Goal: Information Seeking & Learning: Learn about a topic

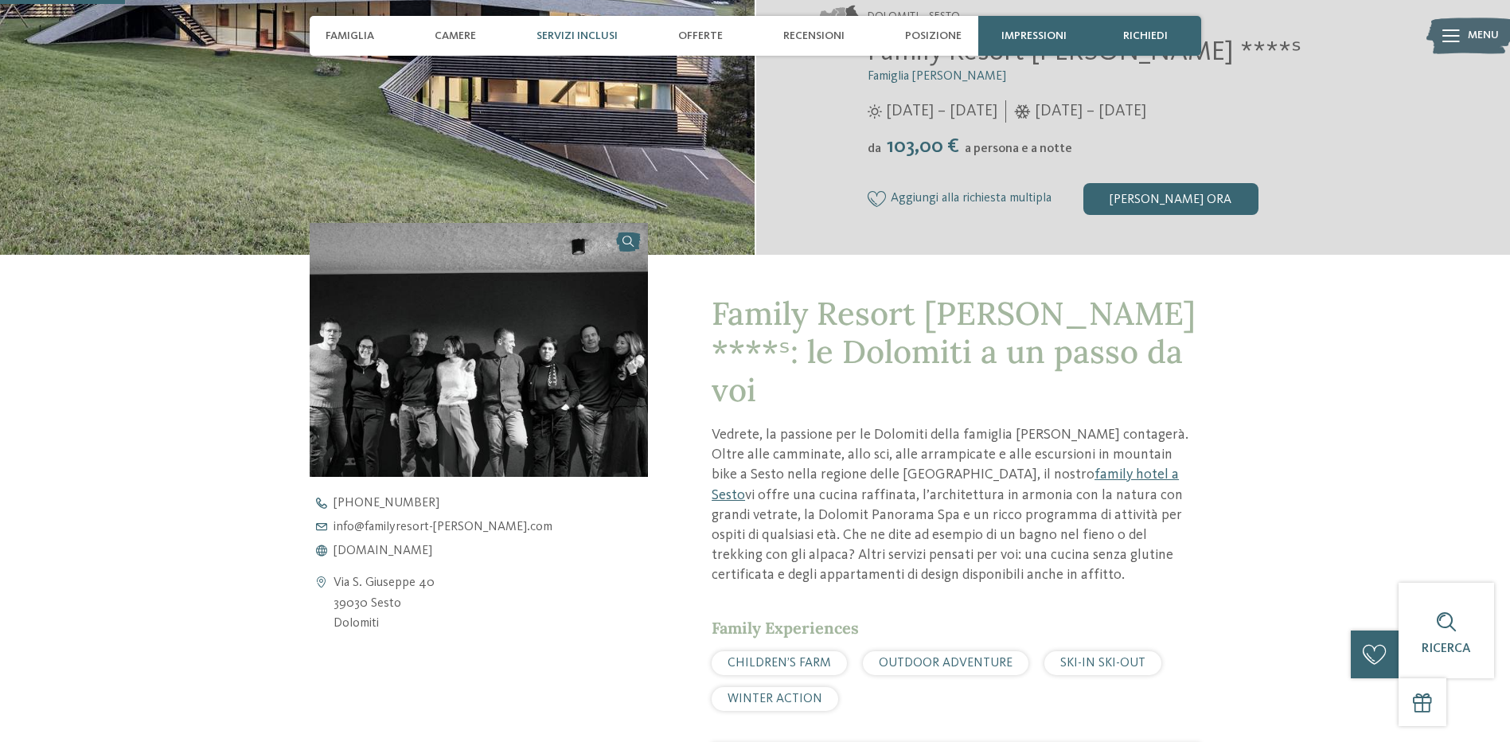
click at [590, 29] on span "Servizi inclusi" at bounding box center [576, 36] width 81 height 14
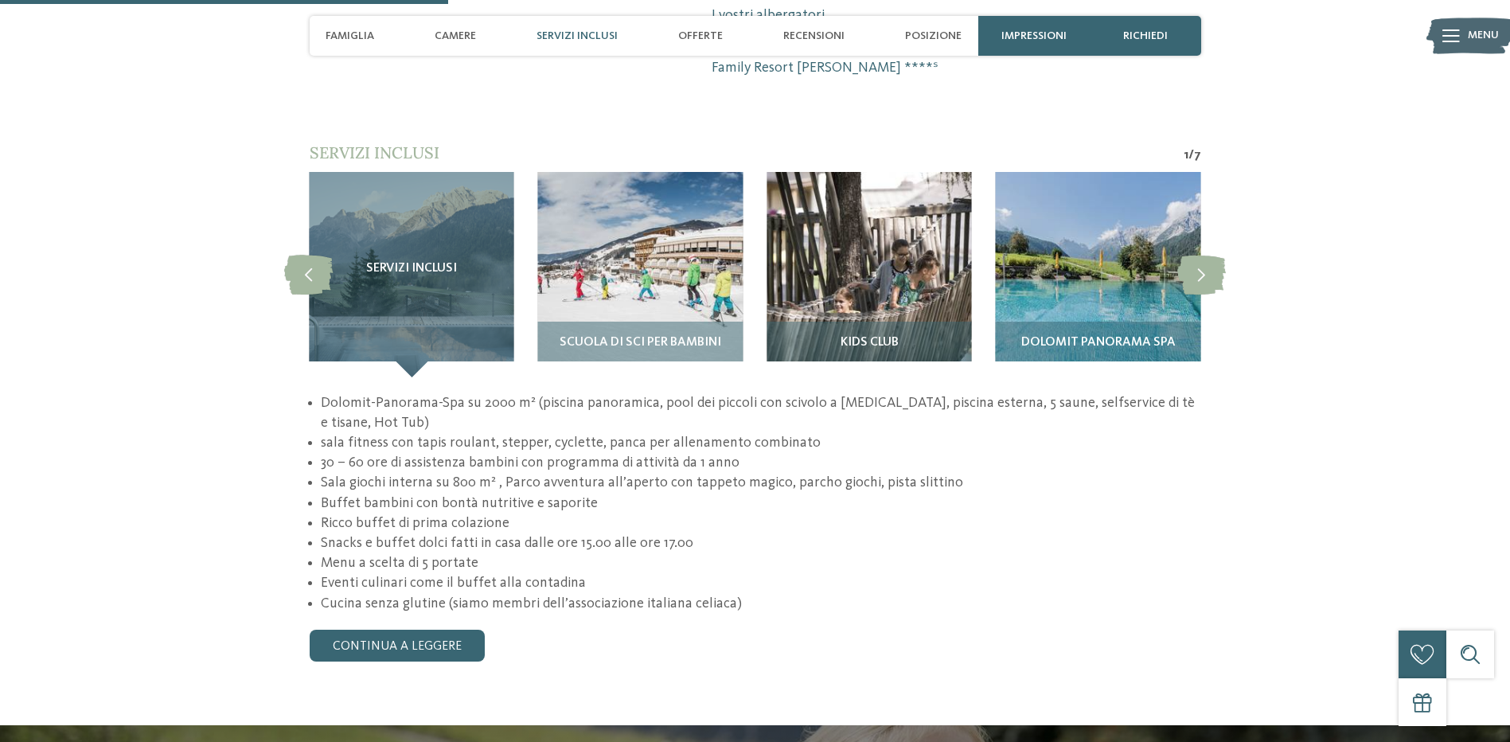
scroll to position [1147, 0]
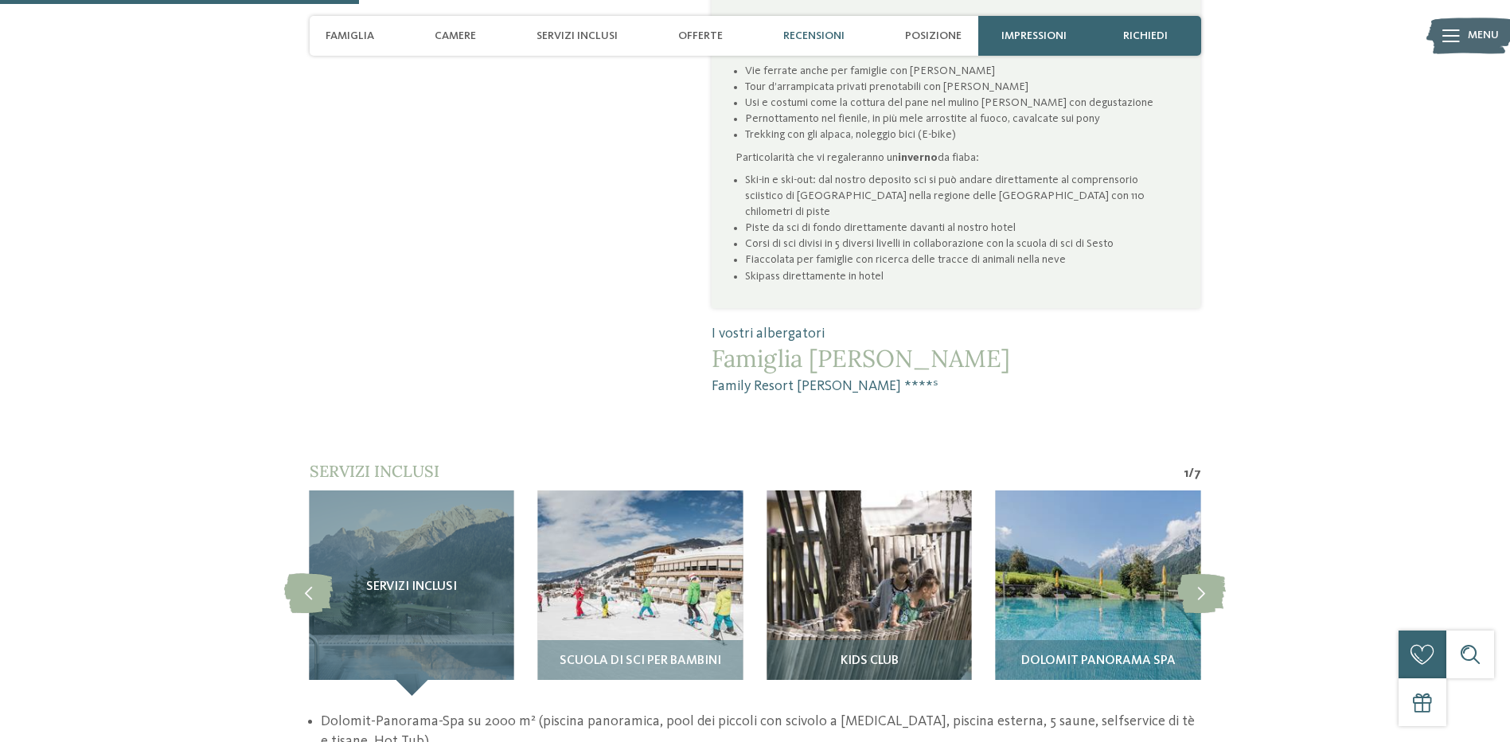
click at [836, 34] on span "Recensioni" at bounding box center [813, 36] width 61 height 14
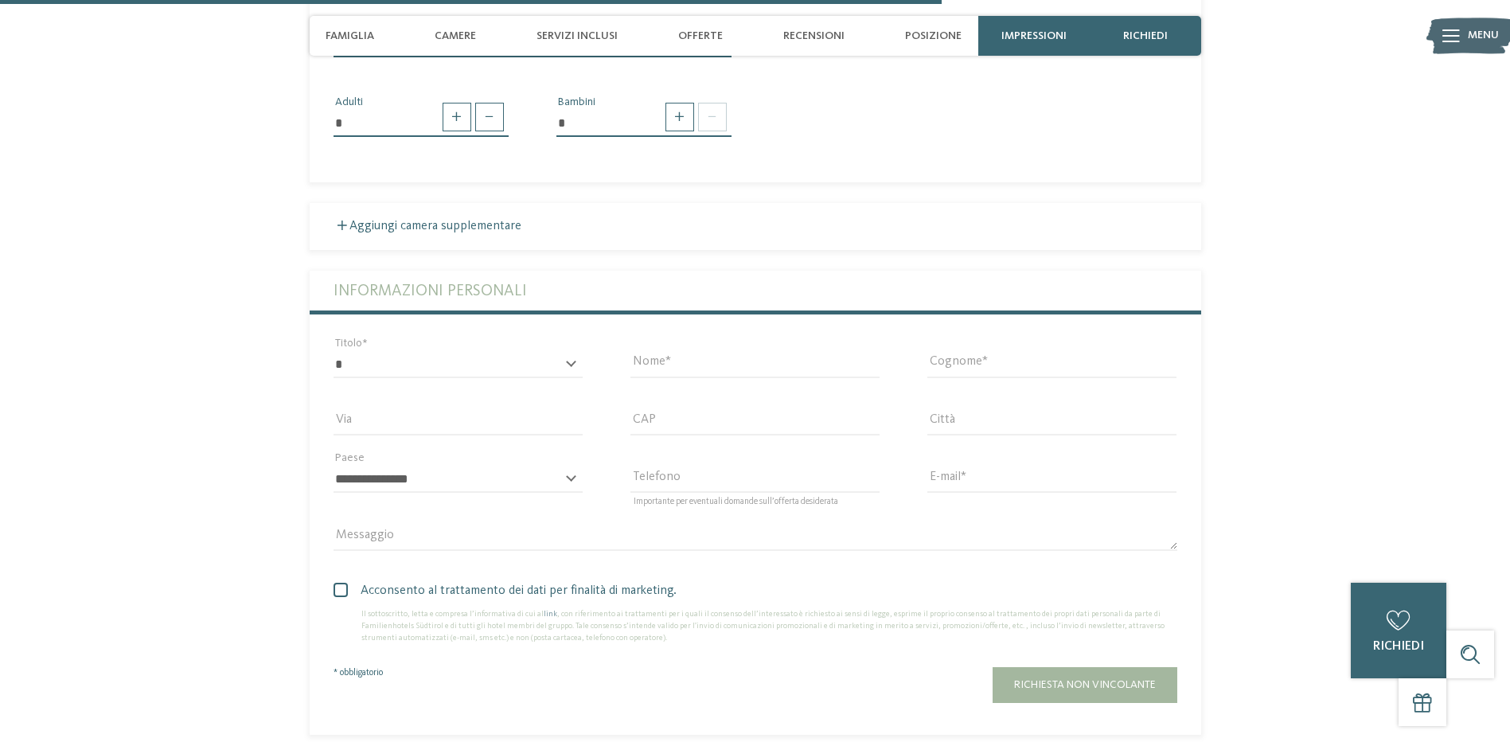
scroll to position [3006, 0]
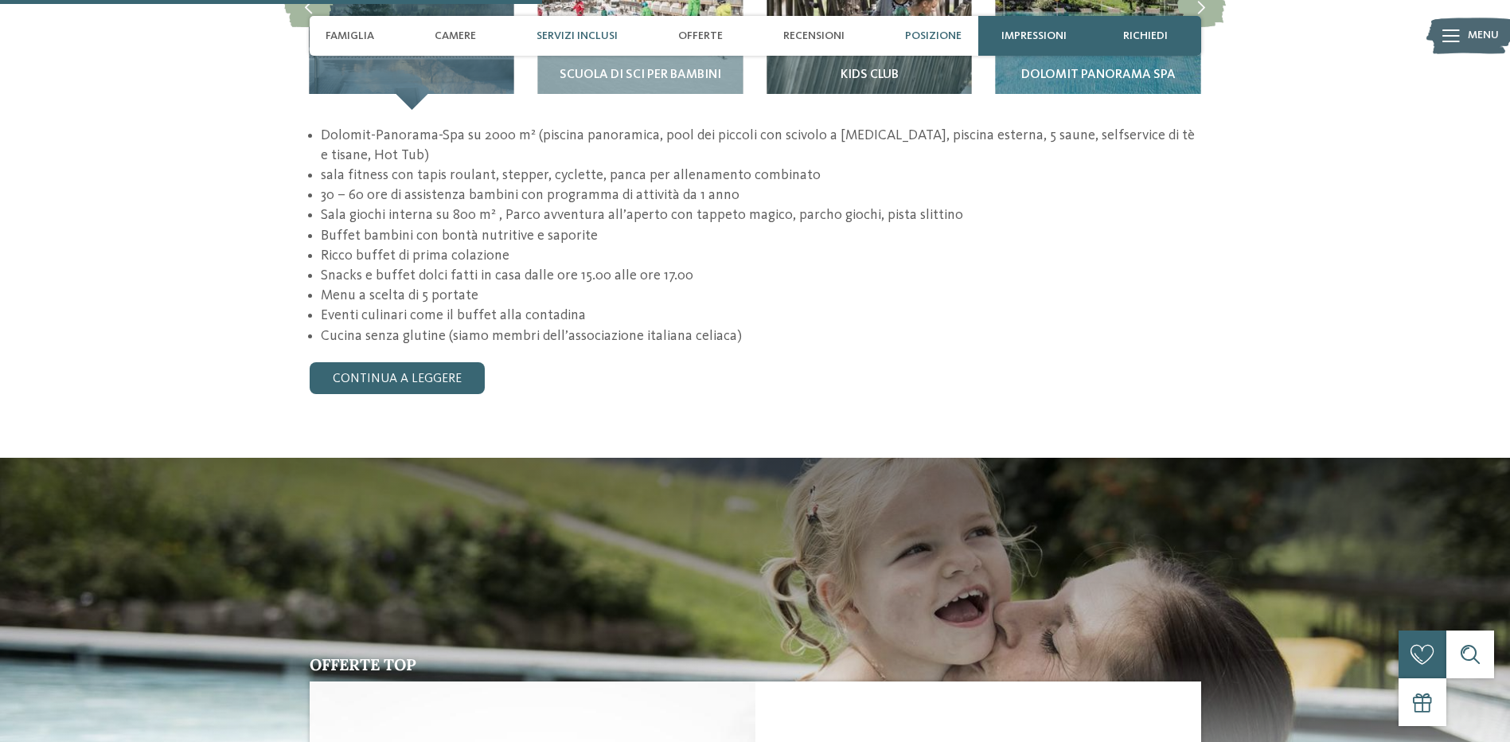
click at [936, 33] on span "Posizione" at bounding box center [933, 36] width 57 height 14
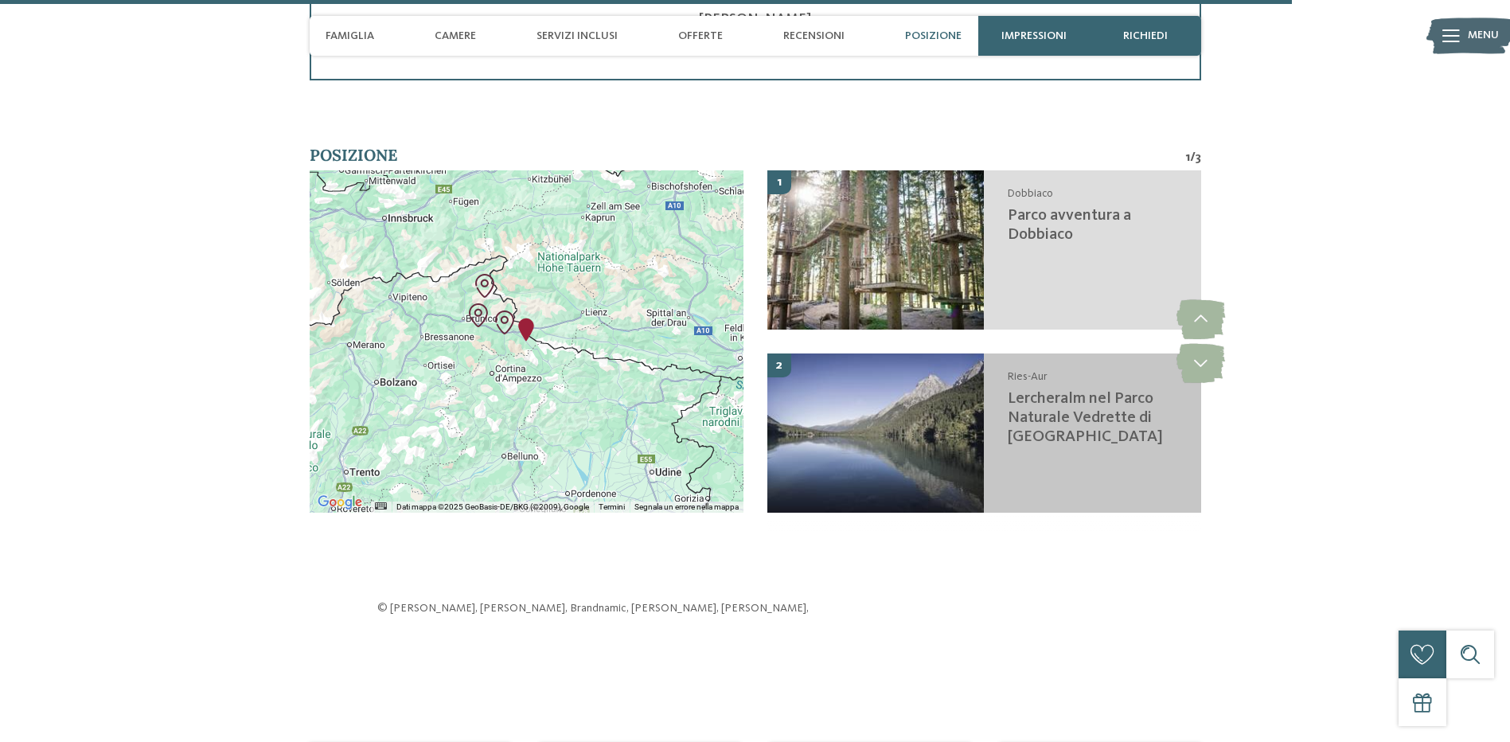
scroll to position [4146, 0]
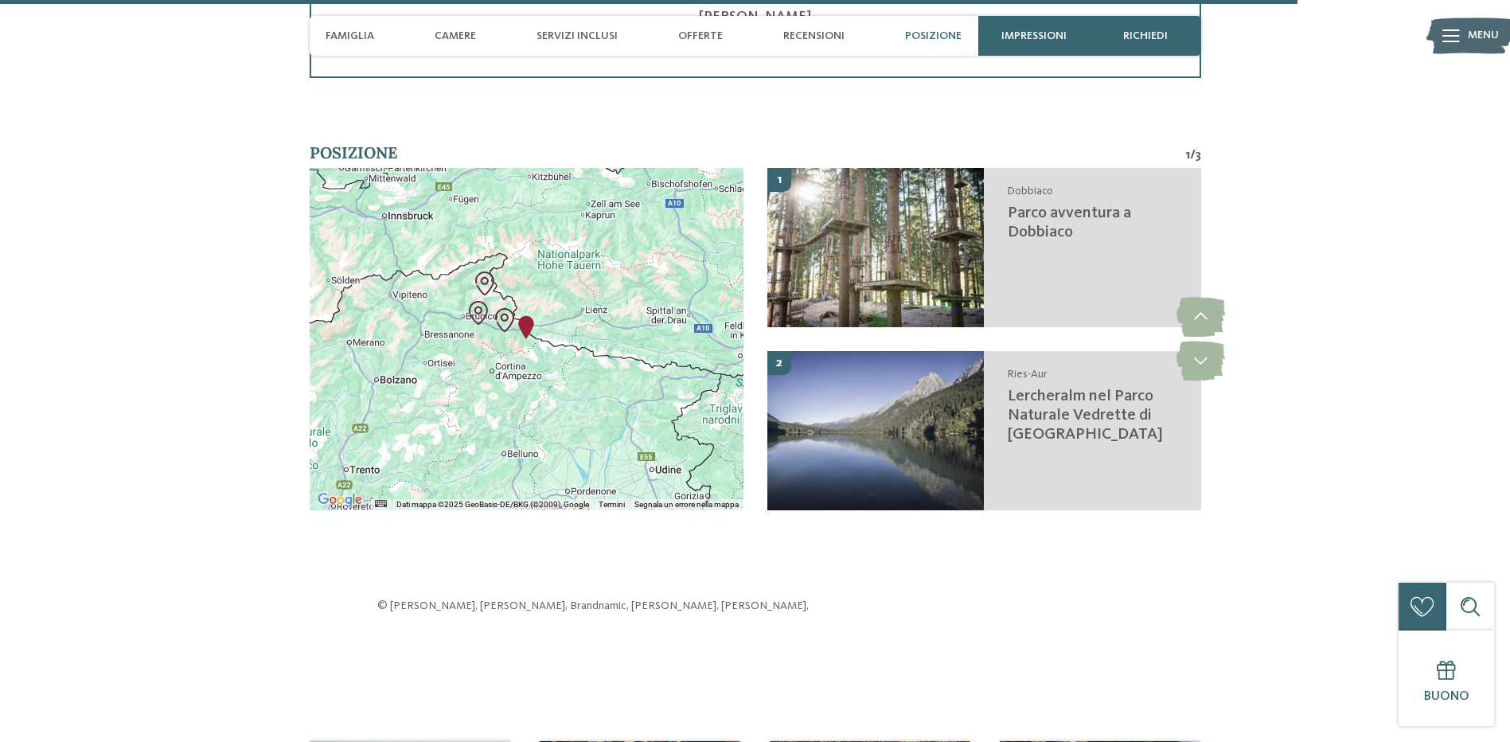
click at [559, 295] on div at bounding box center [527, 339] width 434 height 342
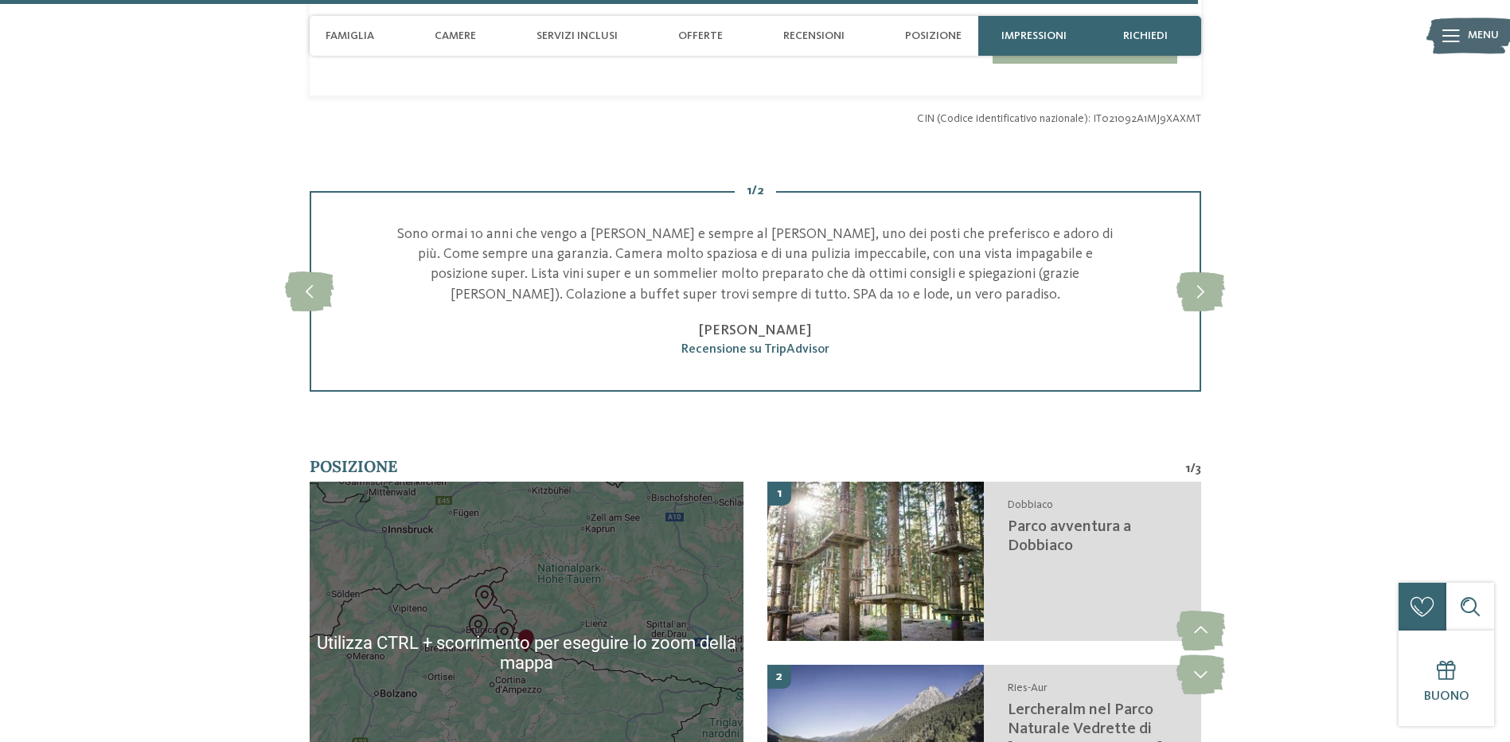
scroll to position [3987, 0]
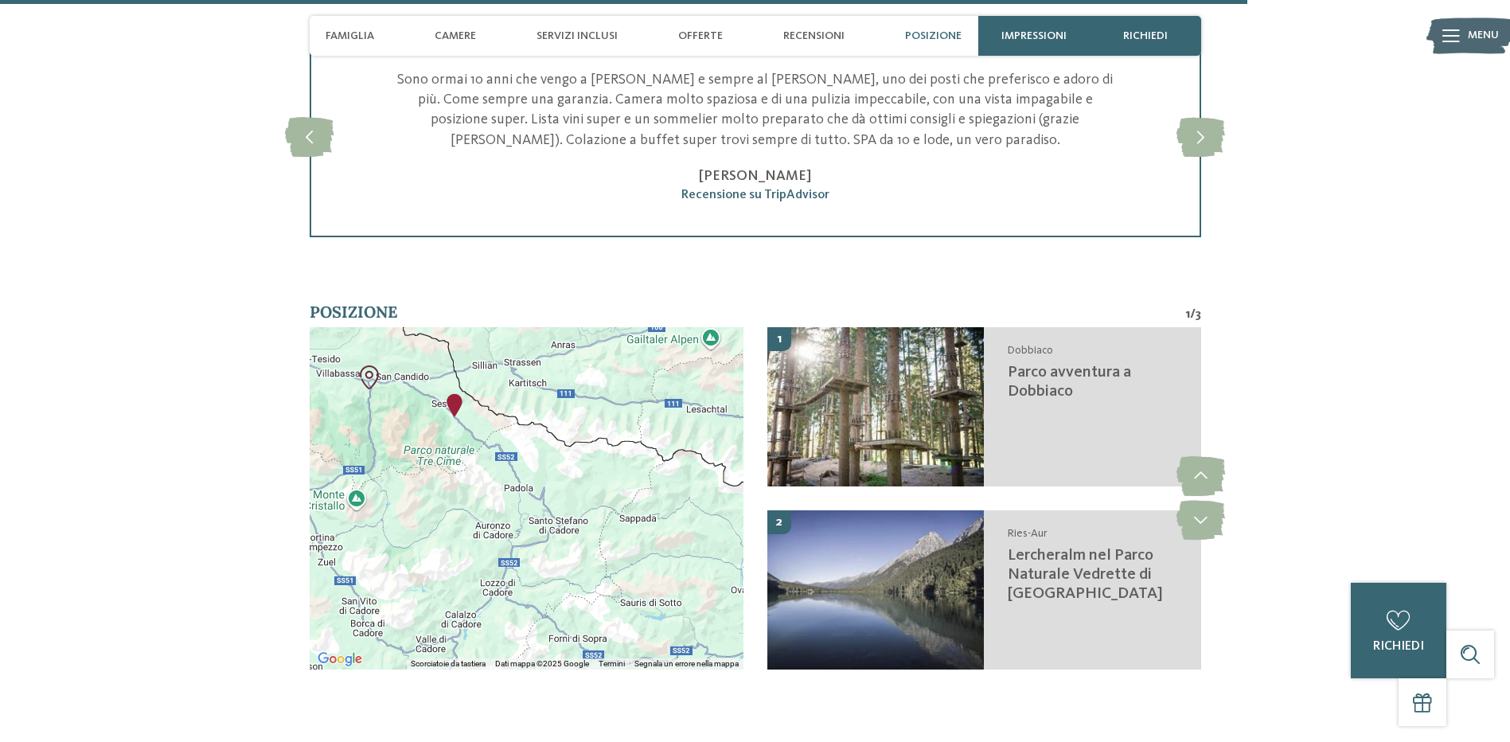
drag, startPoint x: 503, startPoint y: 396, endPoint x: 556, endPoint y: 404, distance: 53.1
click at [556, 404] on div at bounding box center [527, 498] width 434 height 342
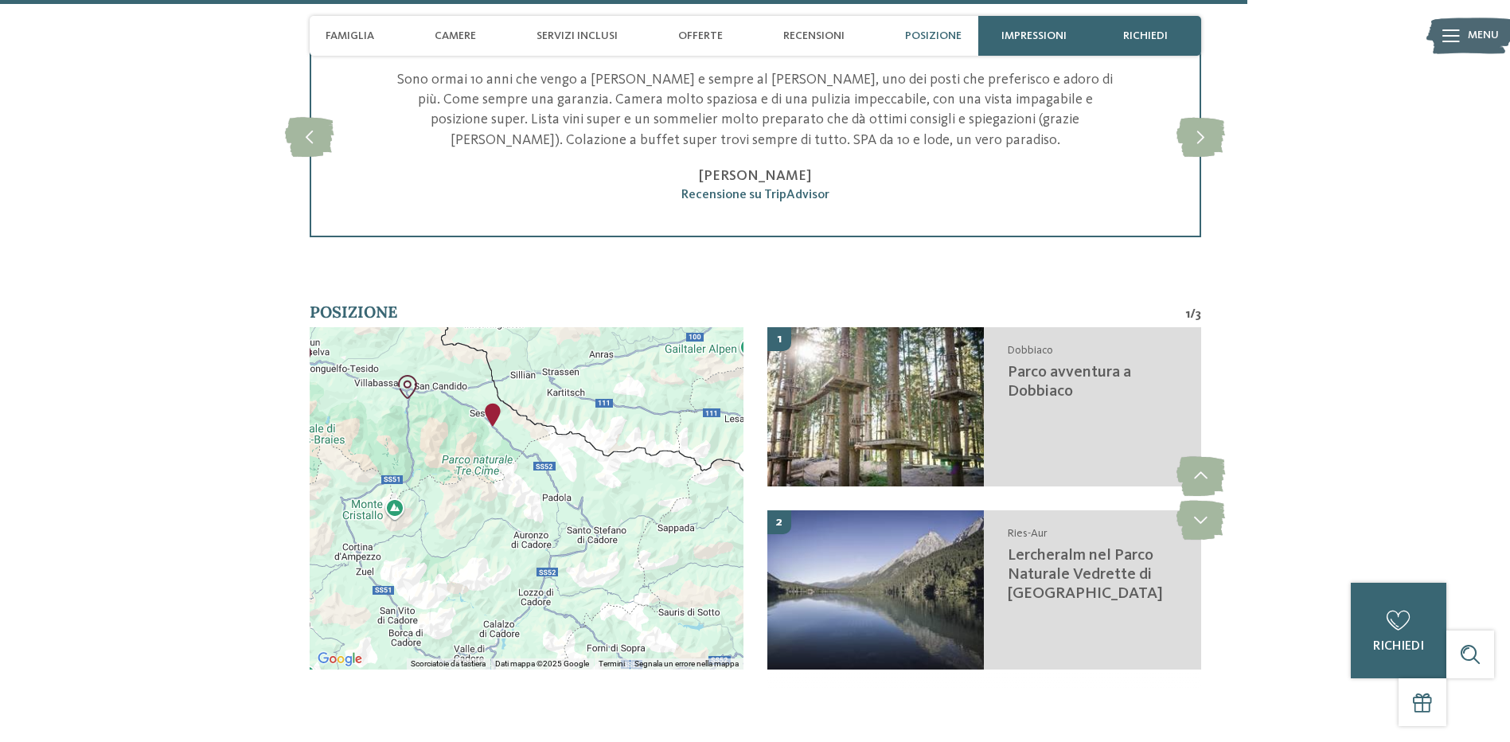
drag, startPoint x: 469, startPoint y: 419, endPoint x: 509, endPoint y: 427, distance: 41.5
click at [509, 427] on div at bounding box center [527, 498] width 434 height 342
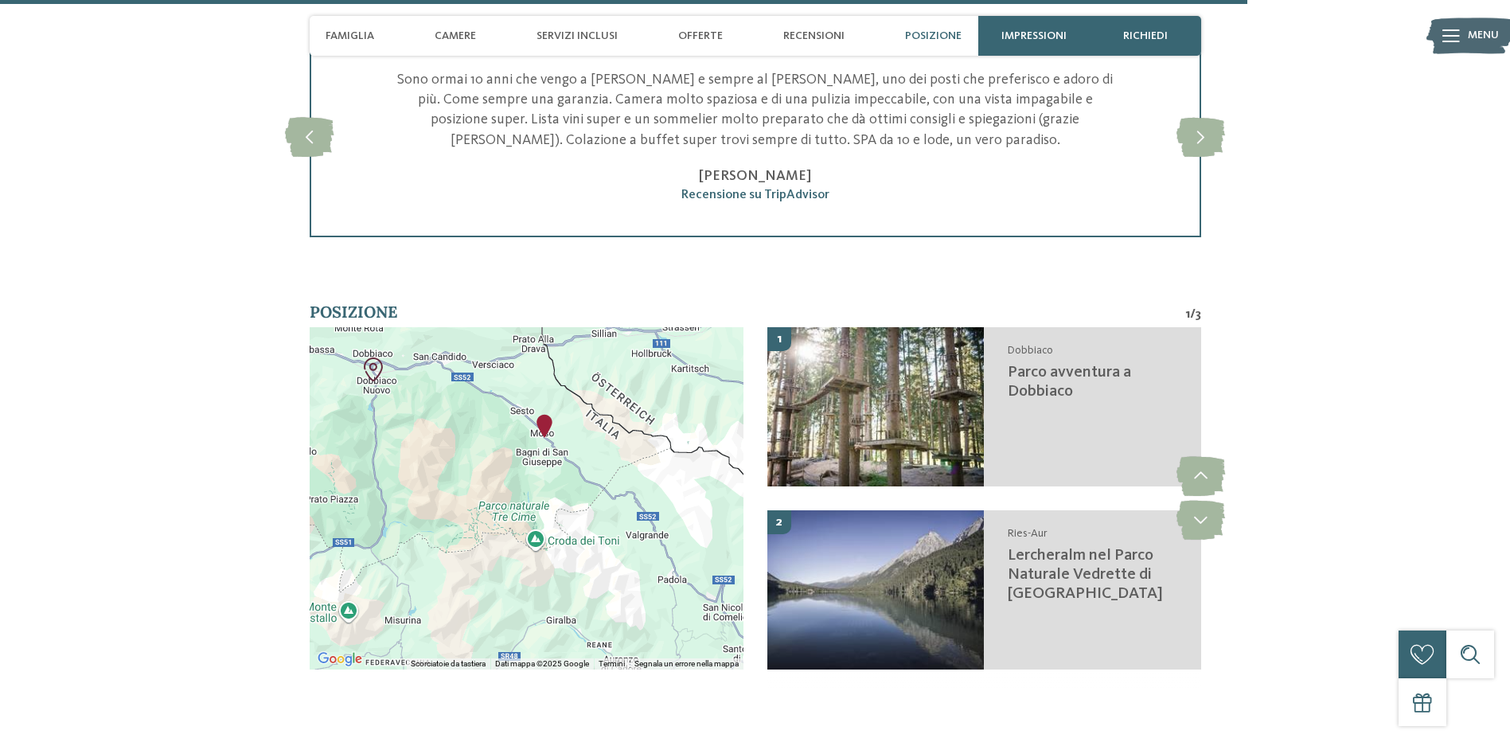
drag, startPoint x: 487, startPoint y: 364, endPoint x: 548, endPoint y: 421, distance: 83.9
click at [548, 421] on div at bounding box center [527, 498] width 434 height 342
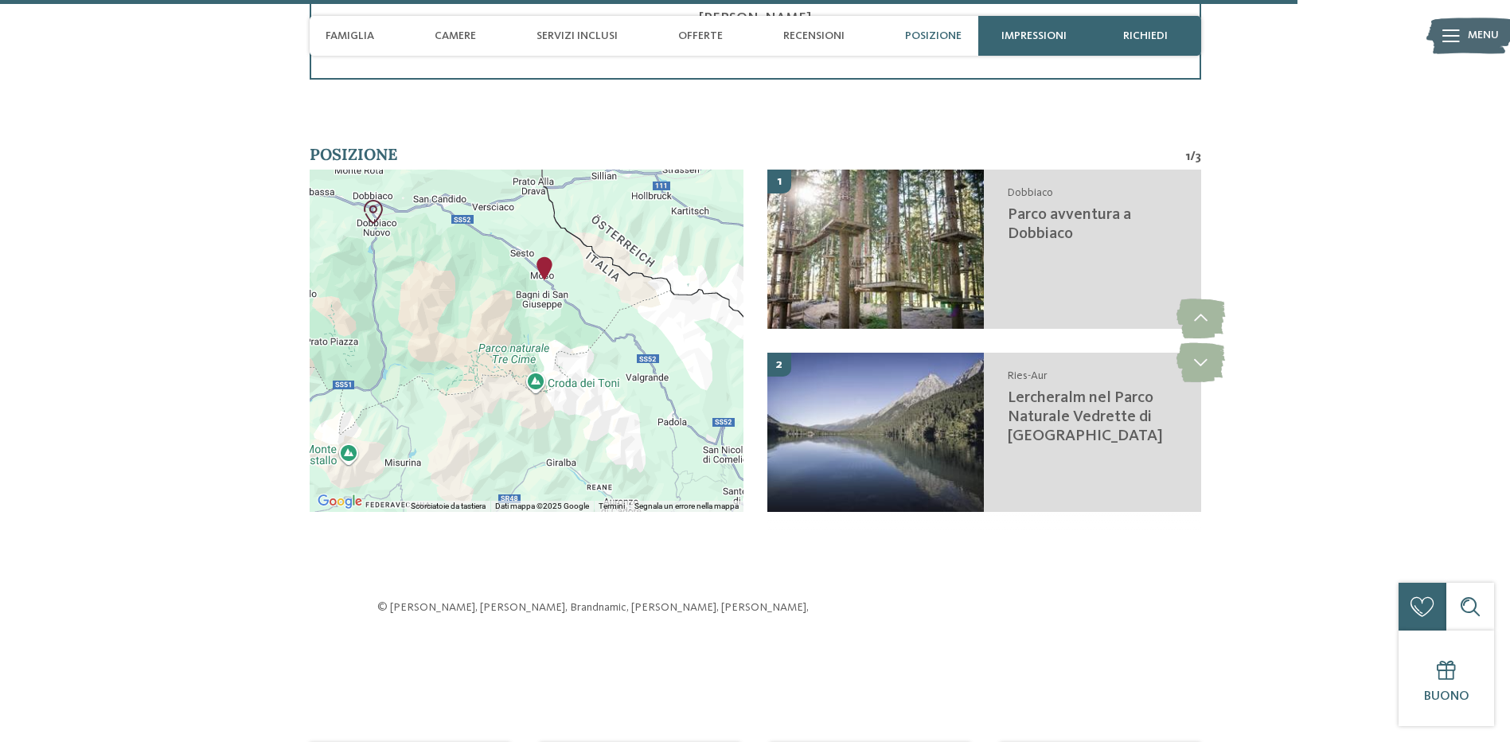
scroll to position [4146, 0]
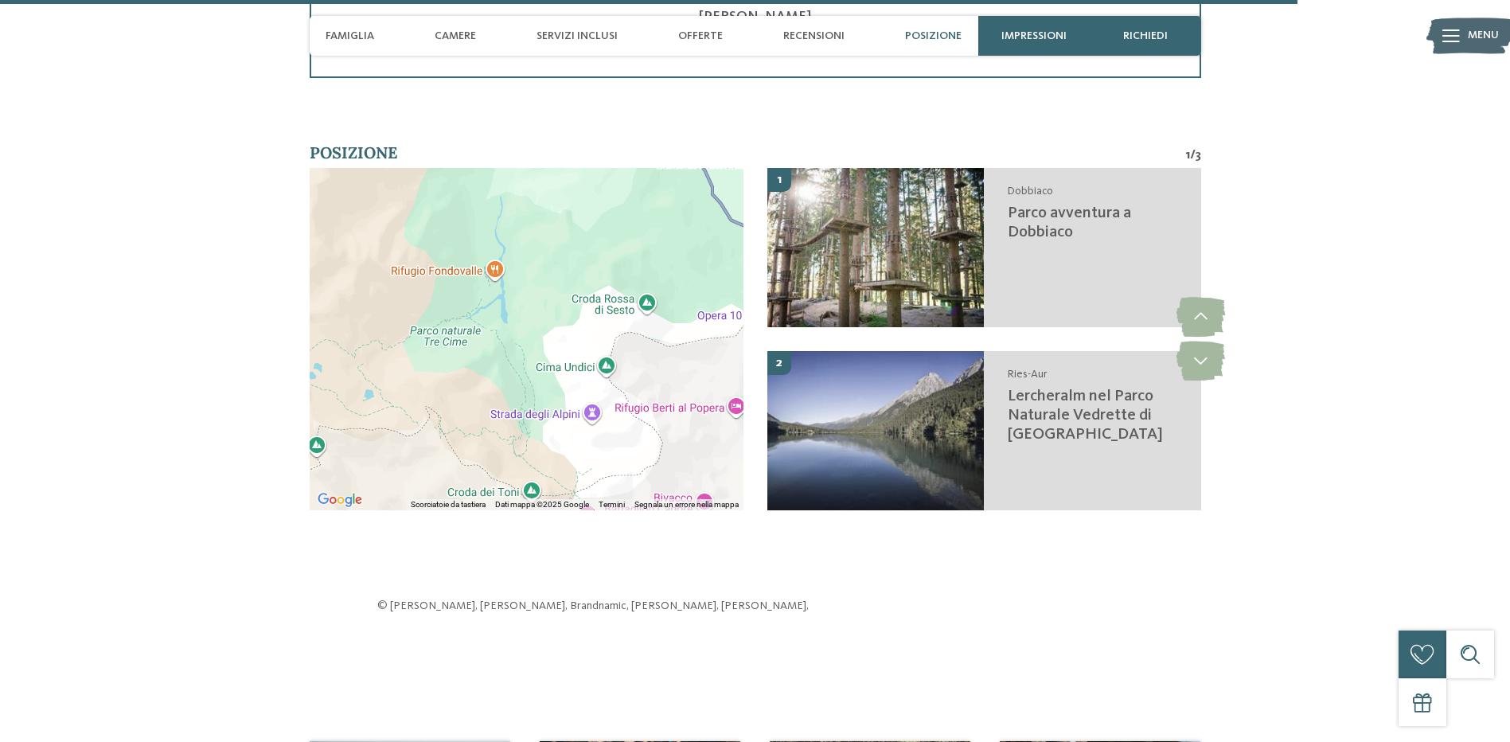
drag, startPoint x: 525, startPoint y: 203, endPoint x: 591, endPoint y: 404, distance: 212.2
click at [591, 404] on div at bounding box center [527, 339] width 434 height 342
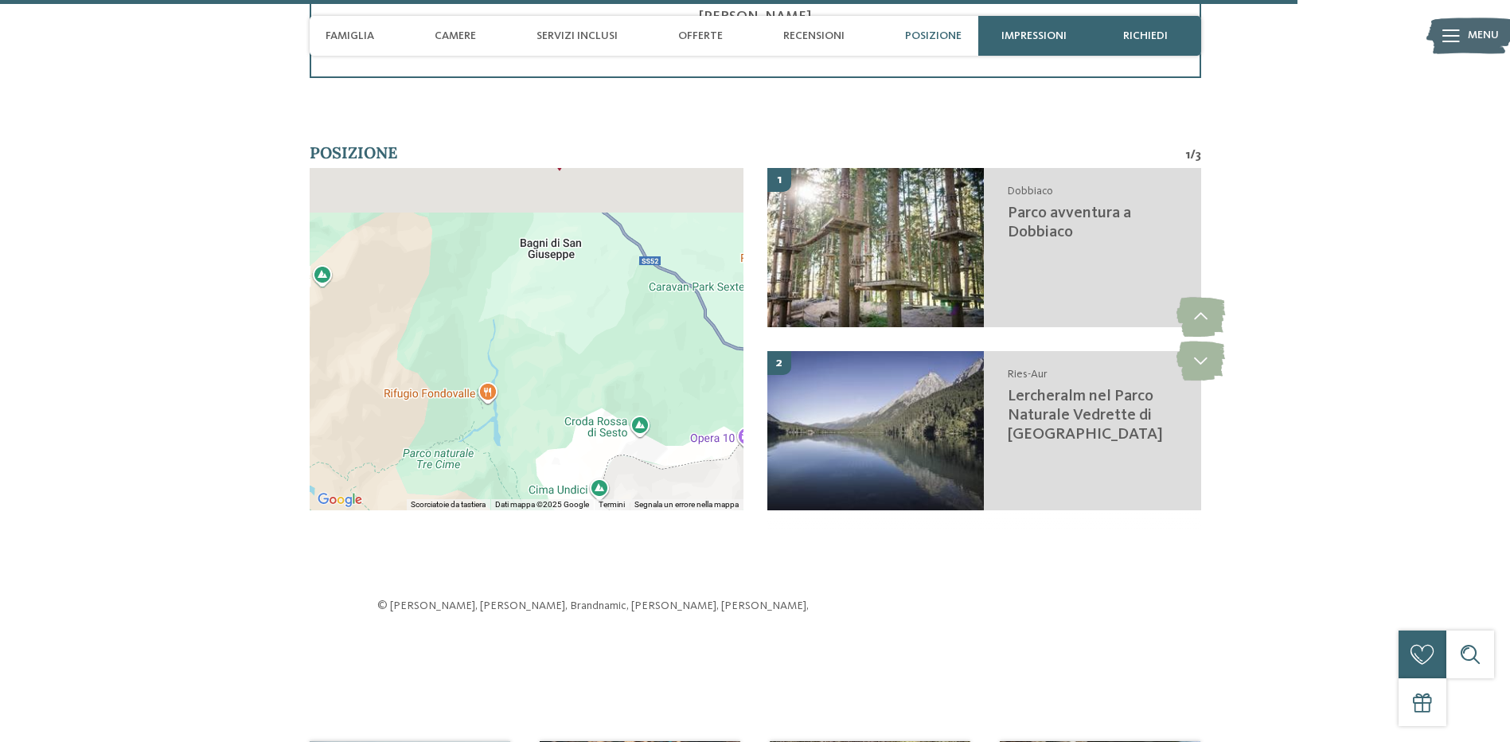
drag, startPoint x: 560, startPoint y: 349, endPoint x: 547, endPoint y: 429, distance: 81.4
click at [547, 429] on div at bounding box center [527, 339] width 434 height 342
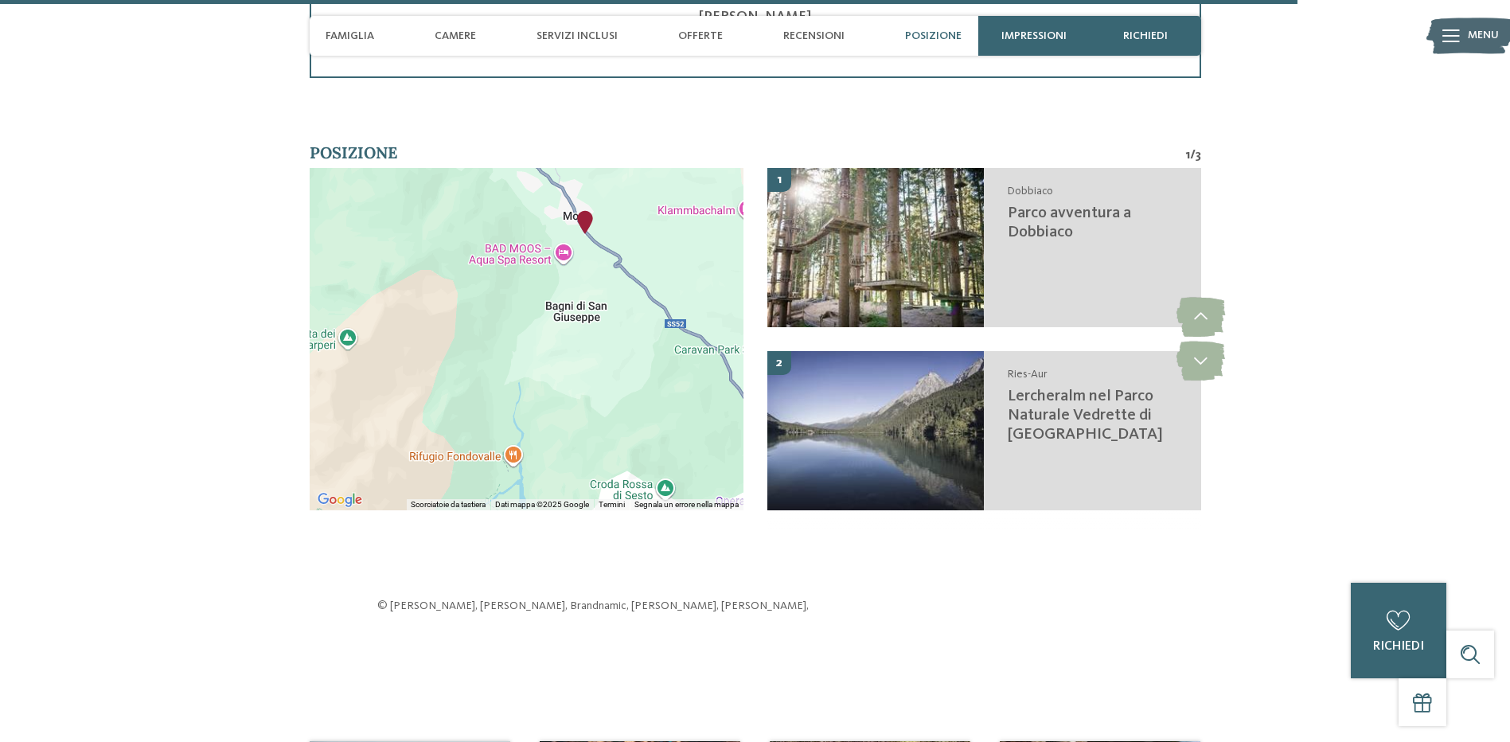
drag, startPoint x: 573, startPoint y: 301, endPoint x: 607, endPoint y: 343, distance: 53.8
click at [607, 343] on div at bounding box center [527, 339] width 434 height 342
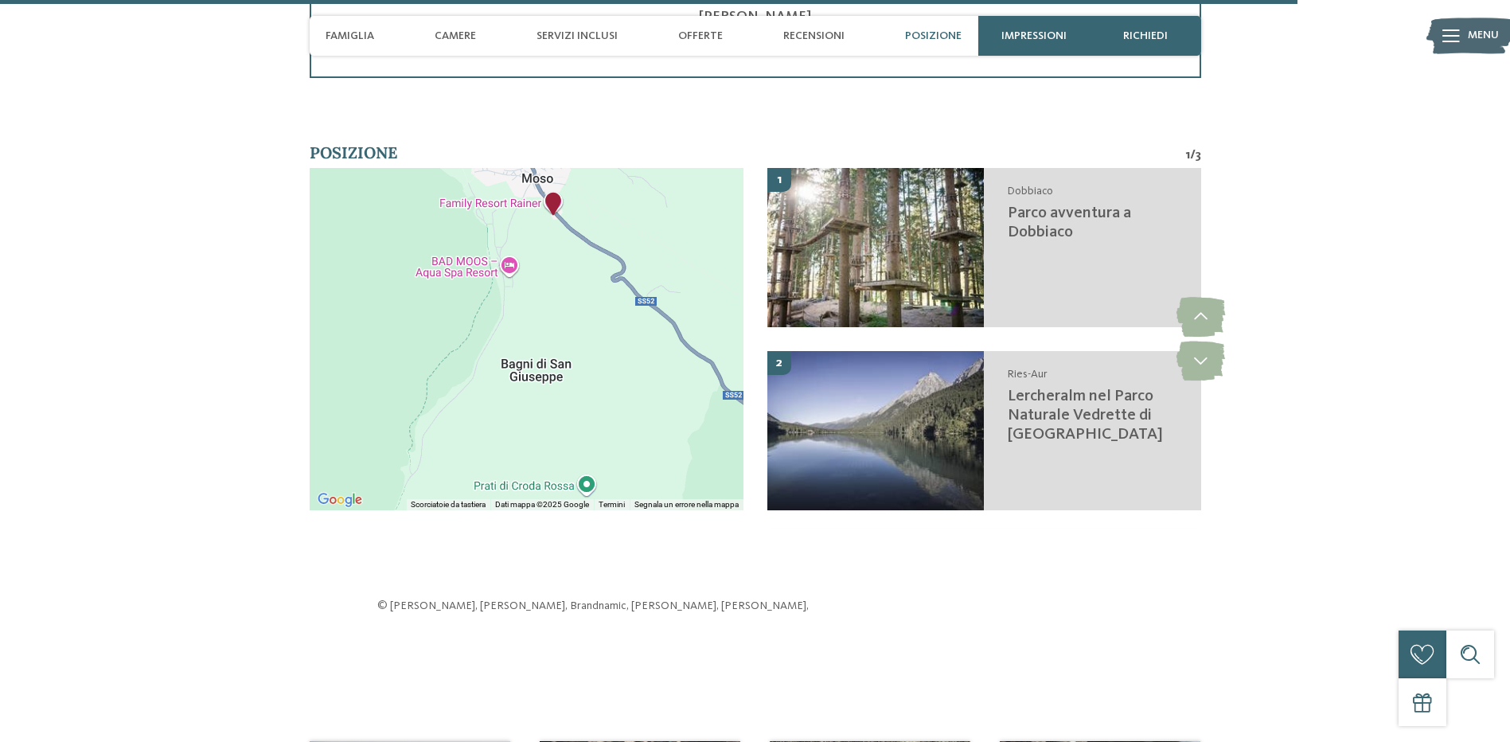
drag, startPoint x: 551, startPoint y: 239, endPoint x: 582, endPoint y: 318, distance: 84.7
click at [534, 396] on div at bounding box center [527, 339] width 434 height 342
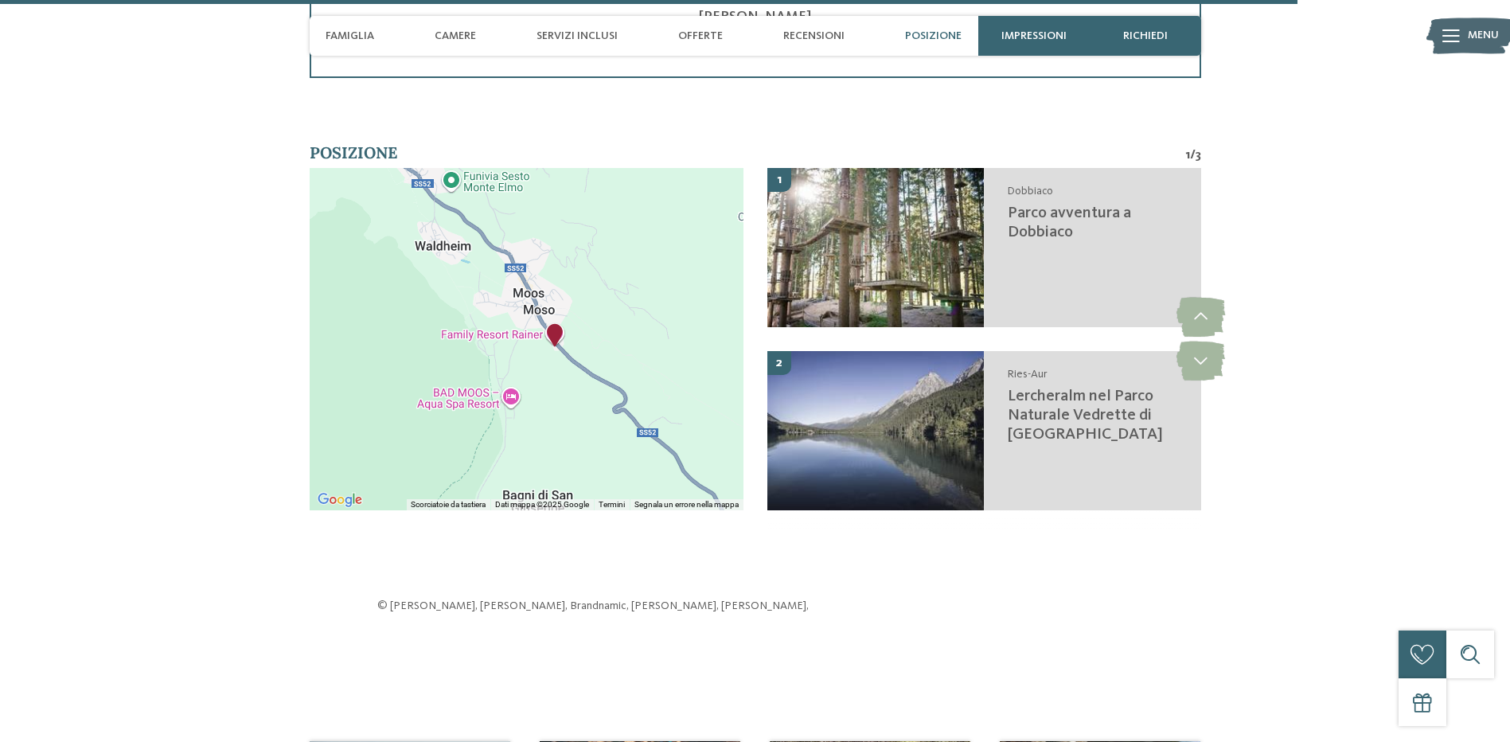
drag, startPoint x: 587, startPoint y: 293, endPoint x: 590, endPoint y: 425, distance: 132.2
click at [590, 425] on div at bounding box center [527, 339] width 434 height 342
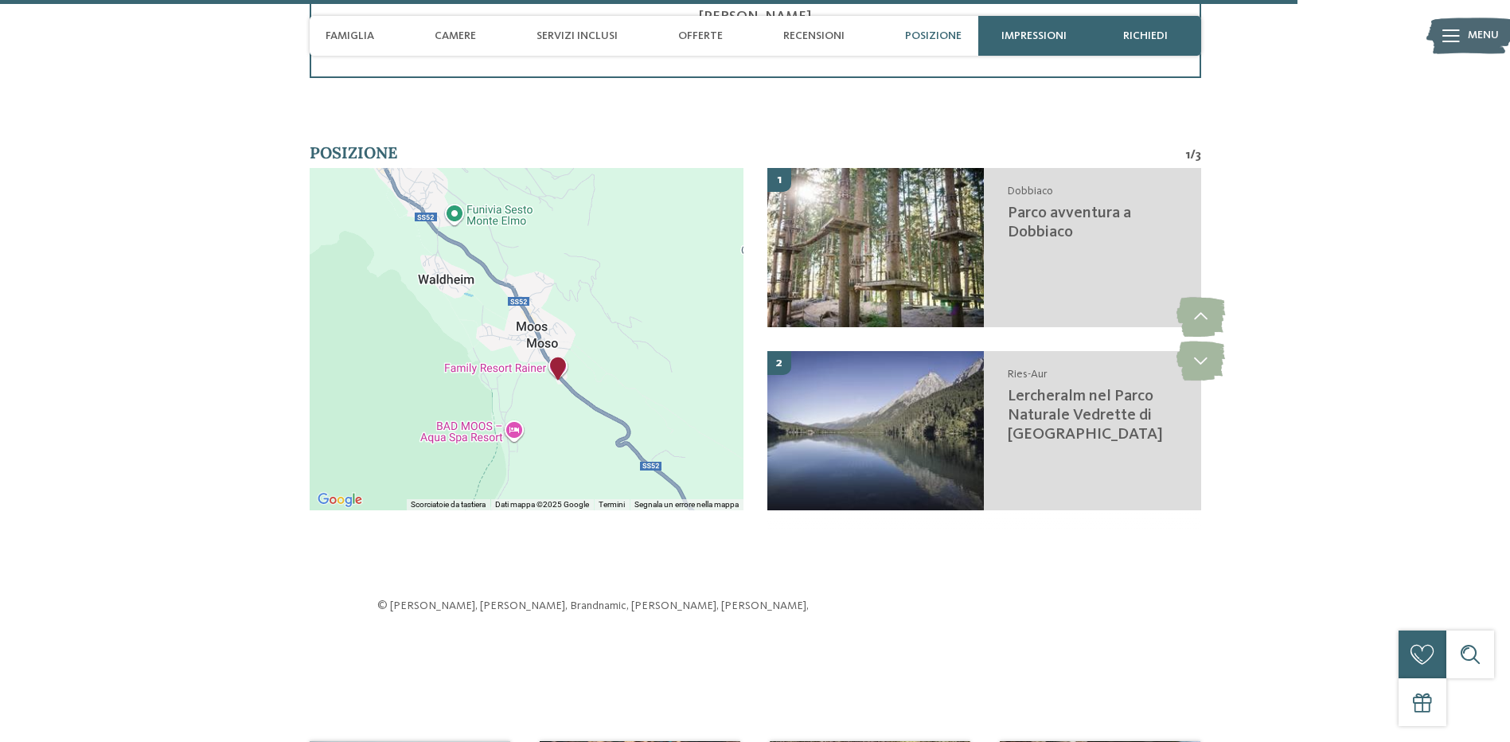
drag, startPoint x: 579, startPoint y: 357, endPoint x: 583, endPoint y: 392, distance: 35.2
click at [583, 392] on div at bounding box center [527, 339] width 434 height 342
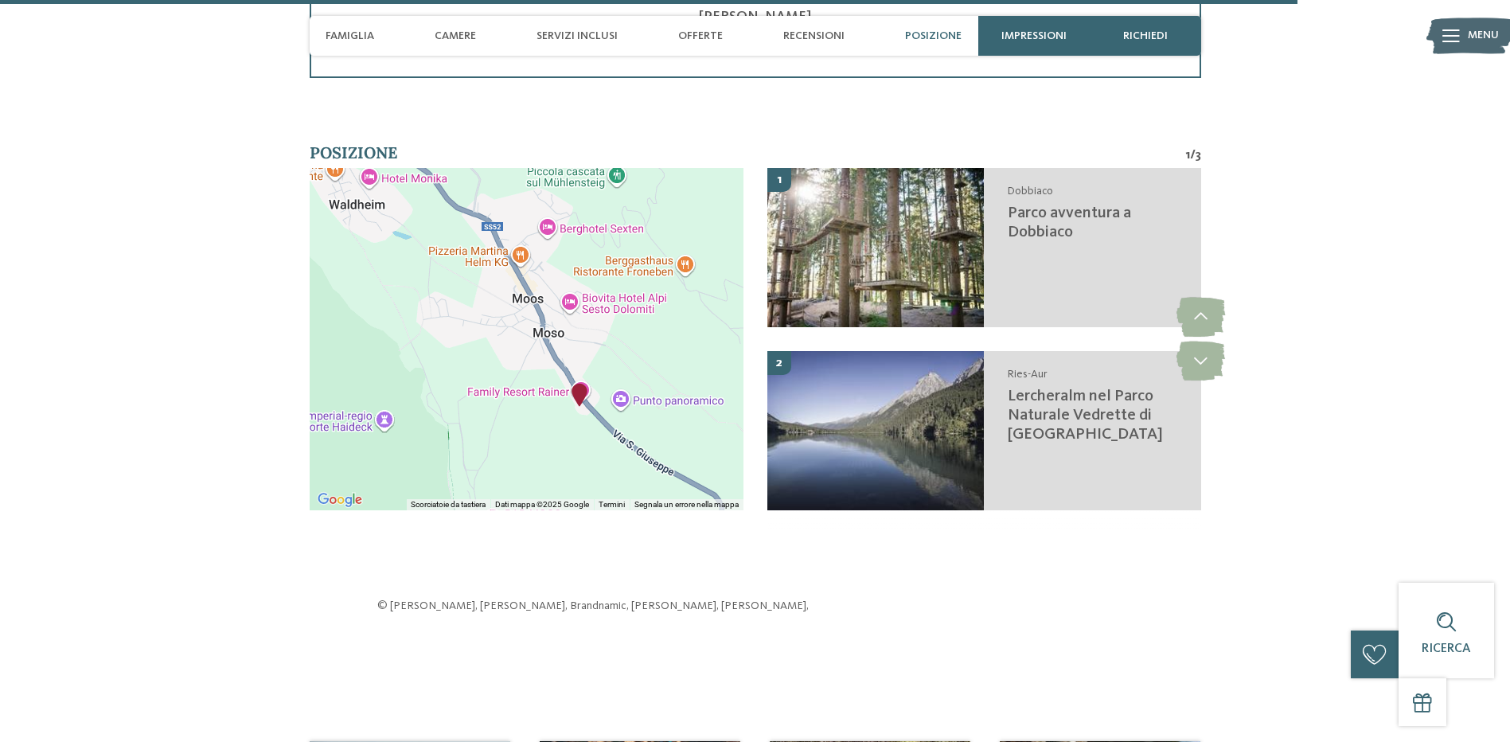
drag, startPoint x: 624, startPoint y: 317, endPoint x: 687, endPoint y: 366, distance: 79.9
click at [687, 366] on div at bounding box center [527, 339] width 434 height 342
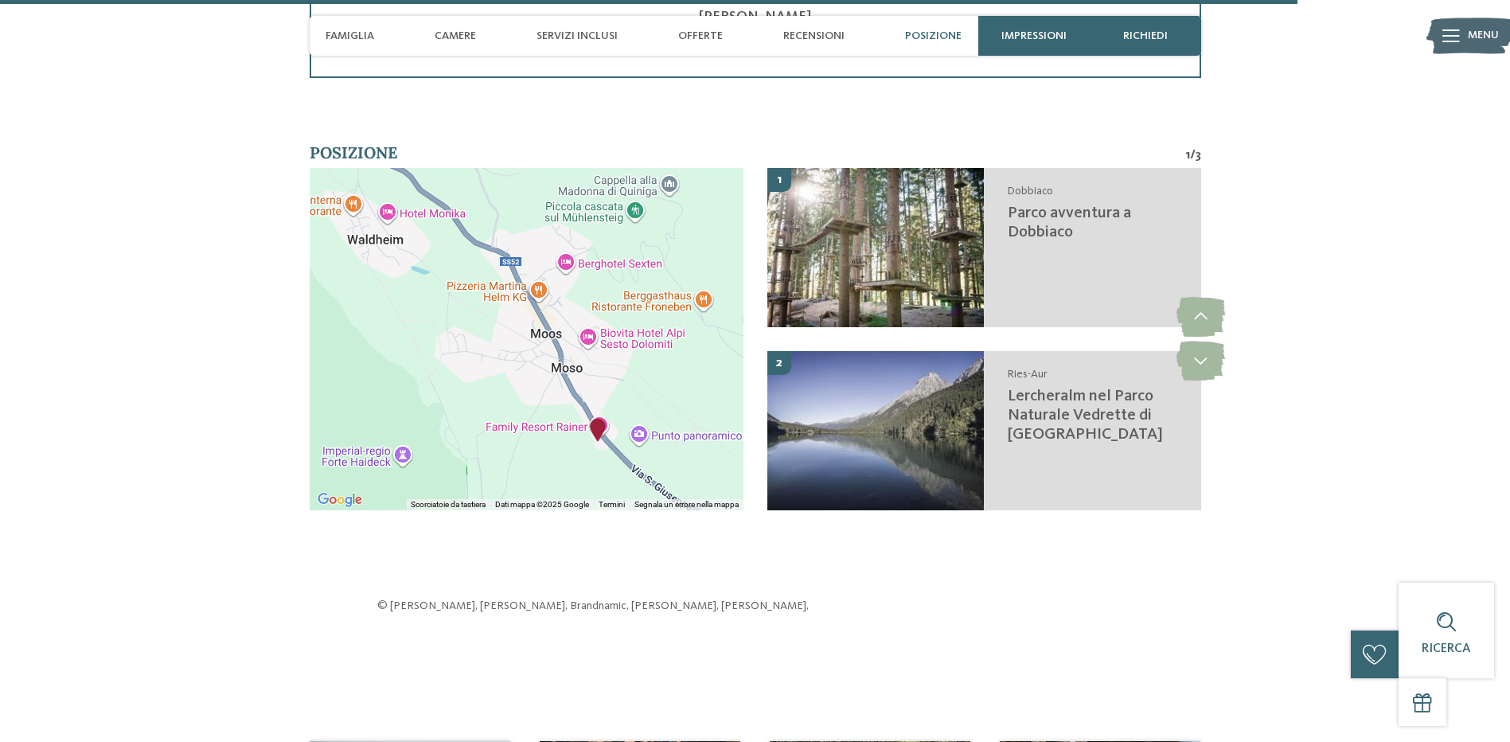
drag, startPoint x: 461, startPoint y: 339, endPoint x: 481, endPoint y: 380, distance: 45.2
click at [481, 380] on div at bounding box center [527, 339] width 434 height 342
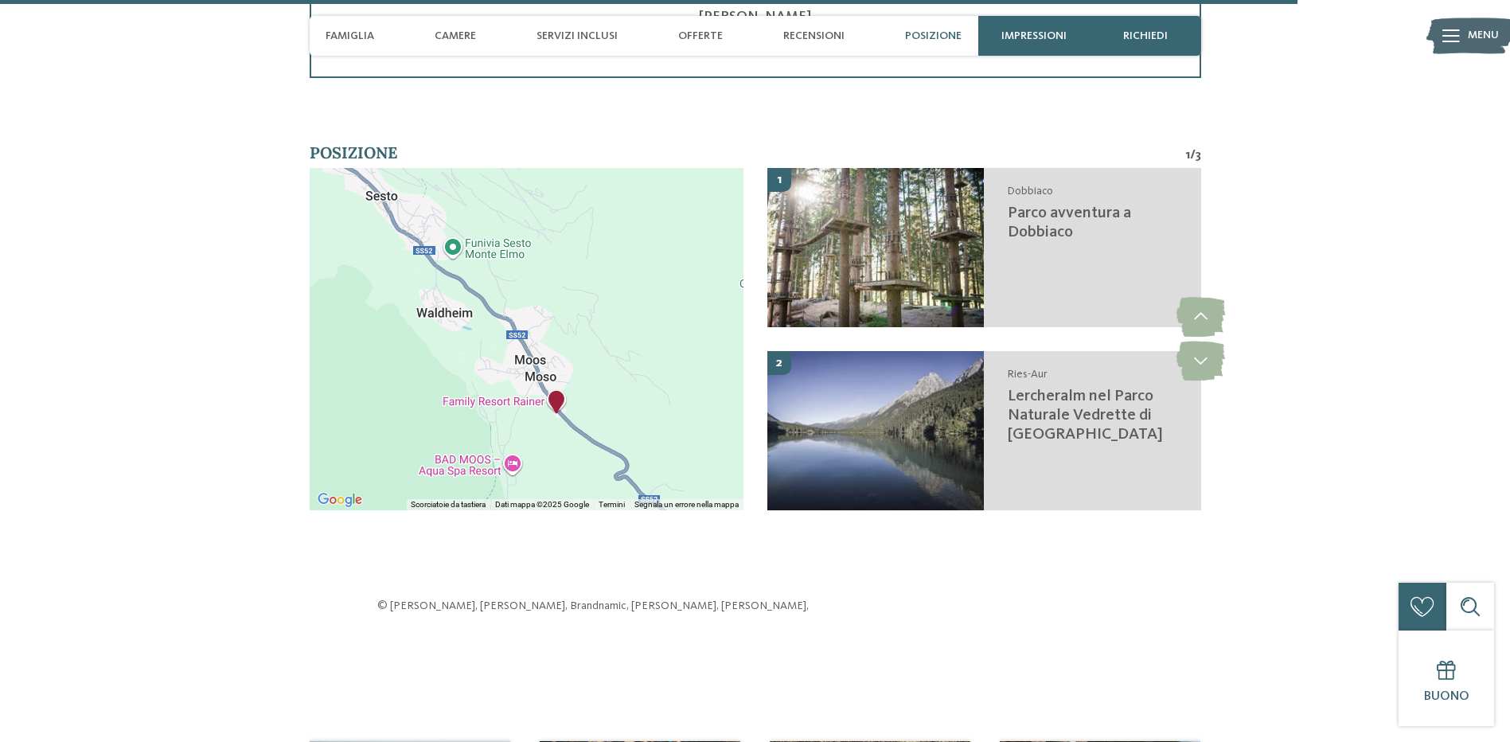
click at [478, 194] on div at bounding box center [527, 339] width 434 height 342
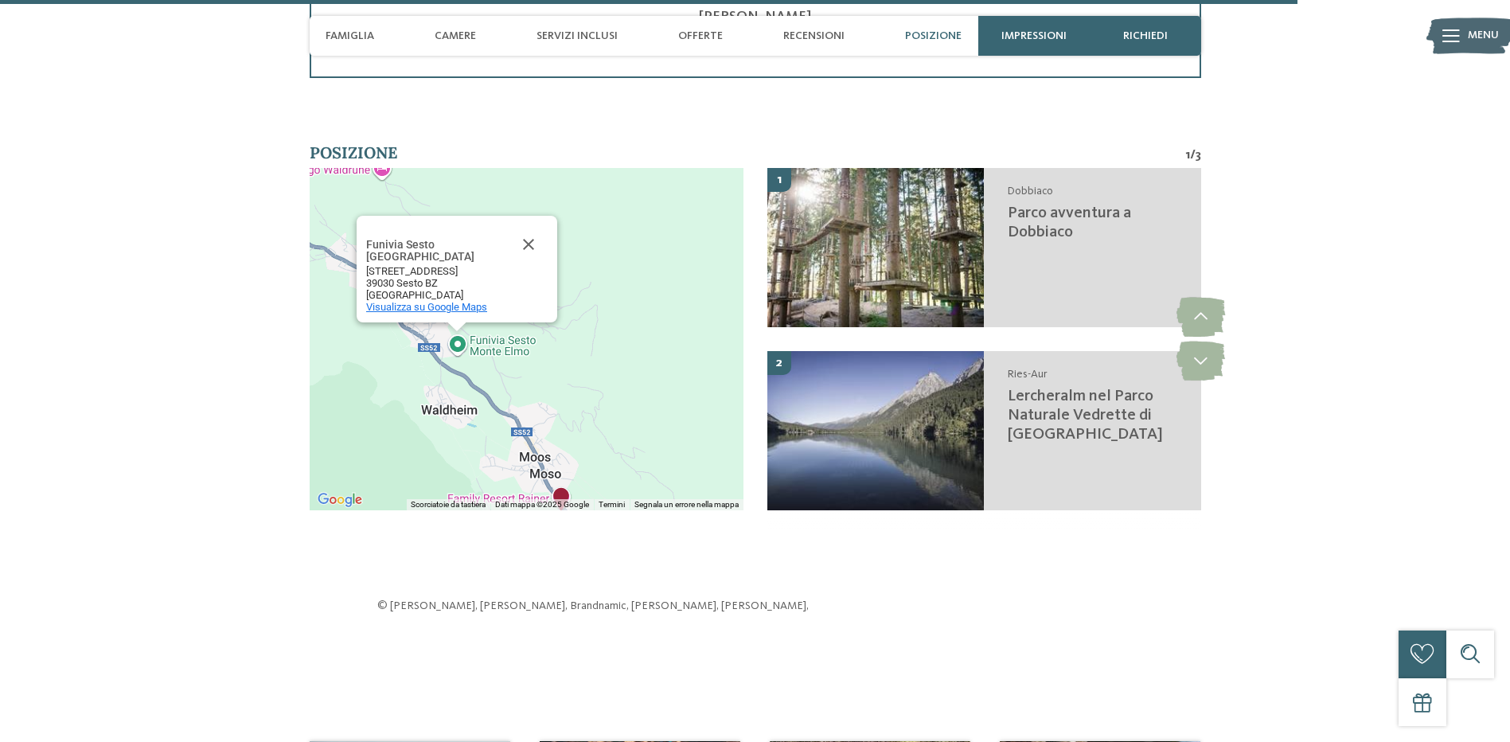
click at [450, 301] on span "Visualizza su Google Maps" at bounding box center [426, 307] width 121 height 12
